Goal: Entertainment & Leisure: Consume media (video, audio)

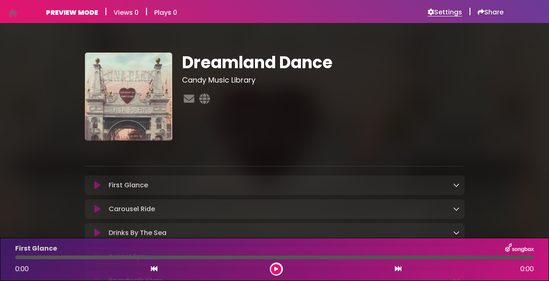
click at [438, 11] on h6 "Settings" at bounding box center [445, 12] width 34 height 8
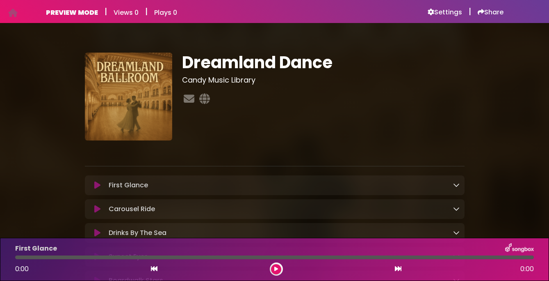
click at [101, 210] on button at bounding box center [98, 209] width 16 height 8
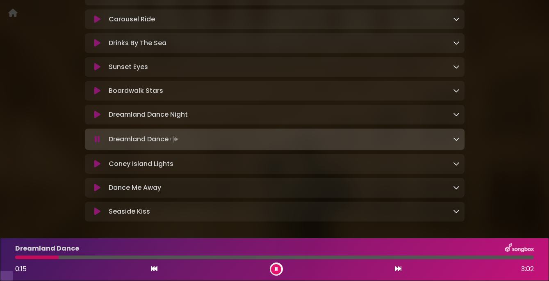
scroll to position [191, 0]
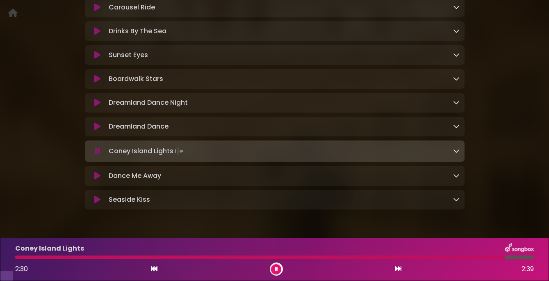
click at [275, 269] on icon at bounding box center [276, 268] width 3 height 5
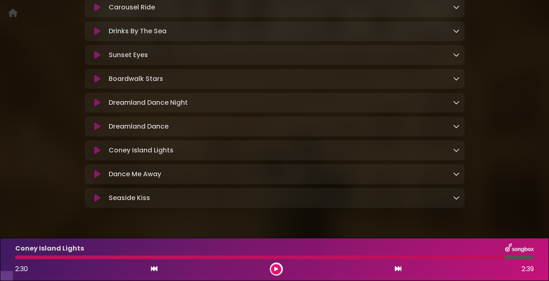
click at [98, 178] on icon at bounding box center [97, 174] width 6 height 8
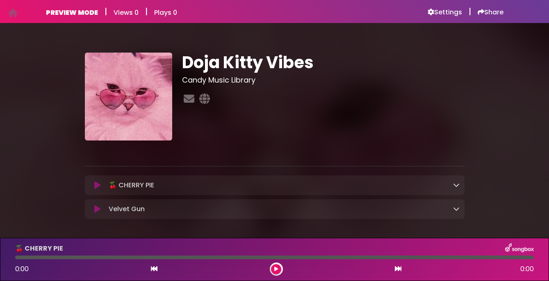
click at [97, 185] on icon at bounding box center [97, 185] width 6 height 8
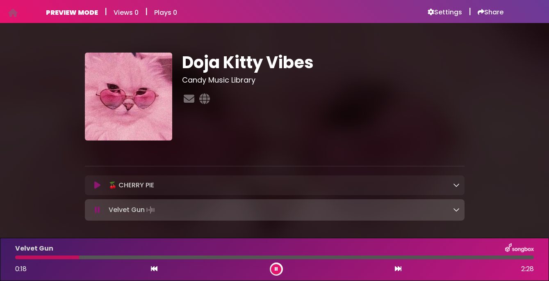
click at [97, 206] on icon at bounding box center [97, 209] width 5 height 8
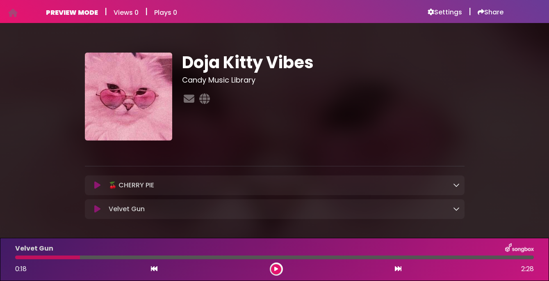
click at [98, 207] on icon at bounding box center [97, 209] width 6 height 8
